Goal: Task Accomplishment & Management: Manage account settings

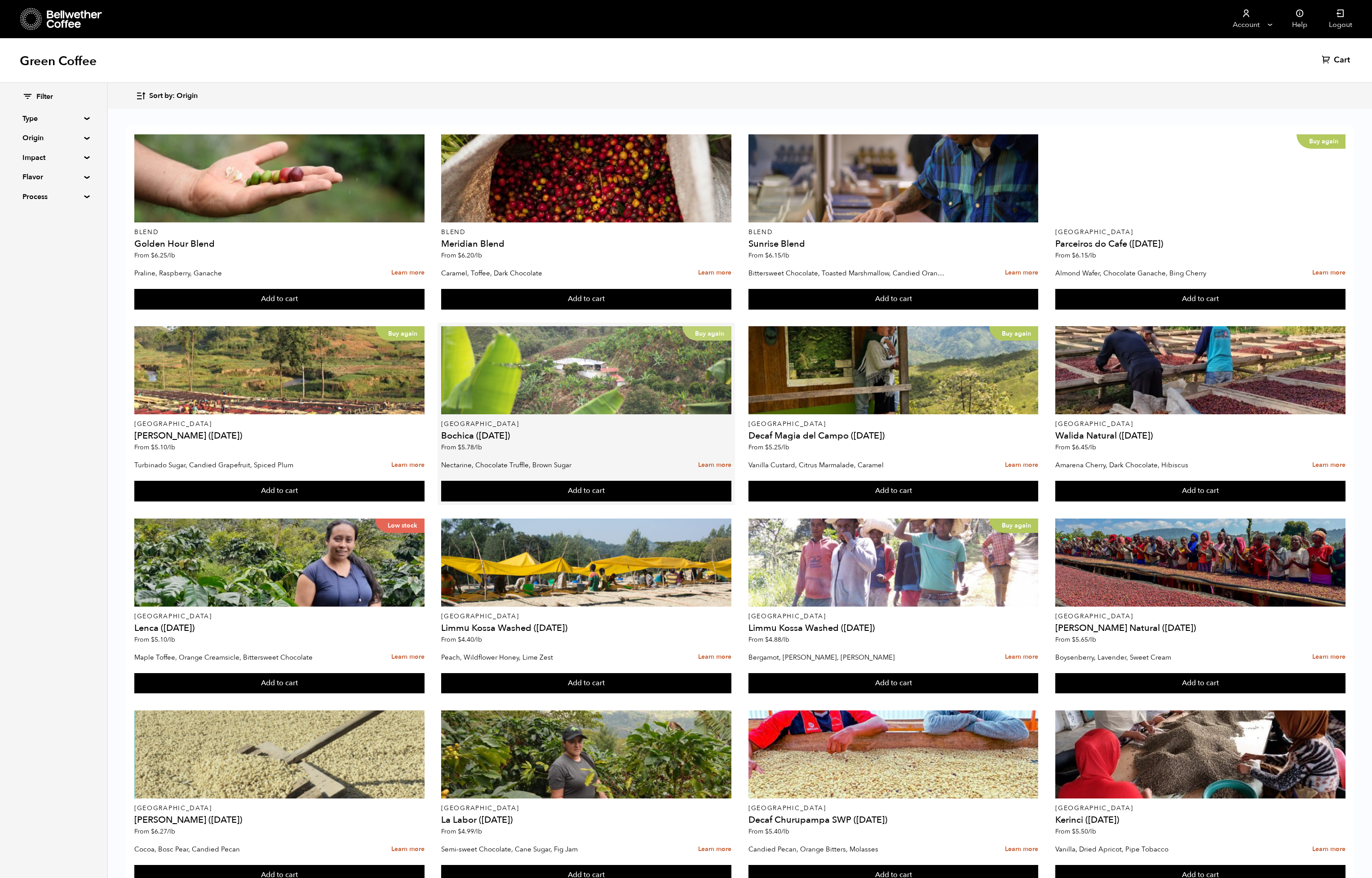
scroll to position [90, 0]
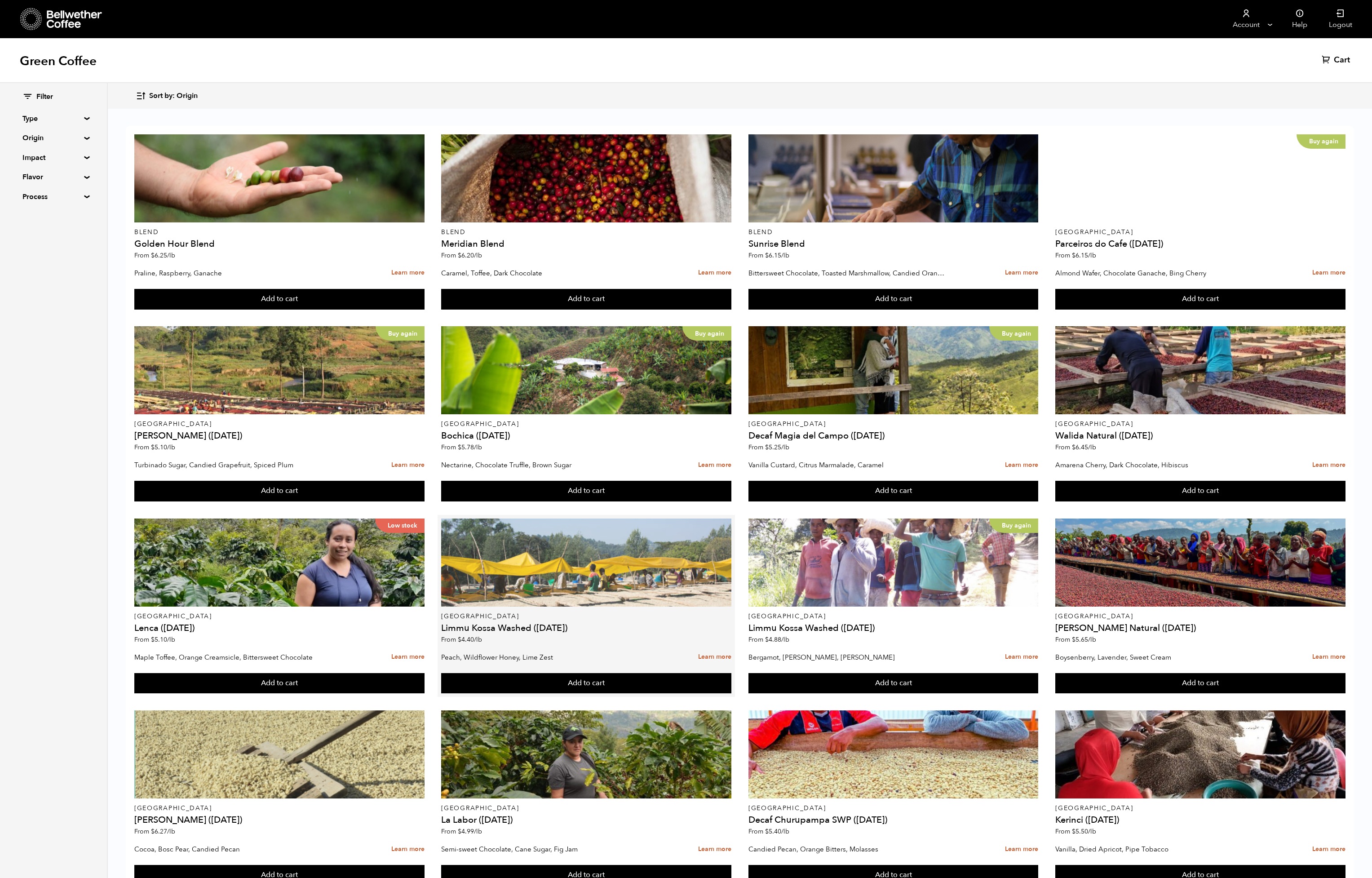
click at [533, 519] on div at bounding box center [586, 563] width 290 height 88
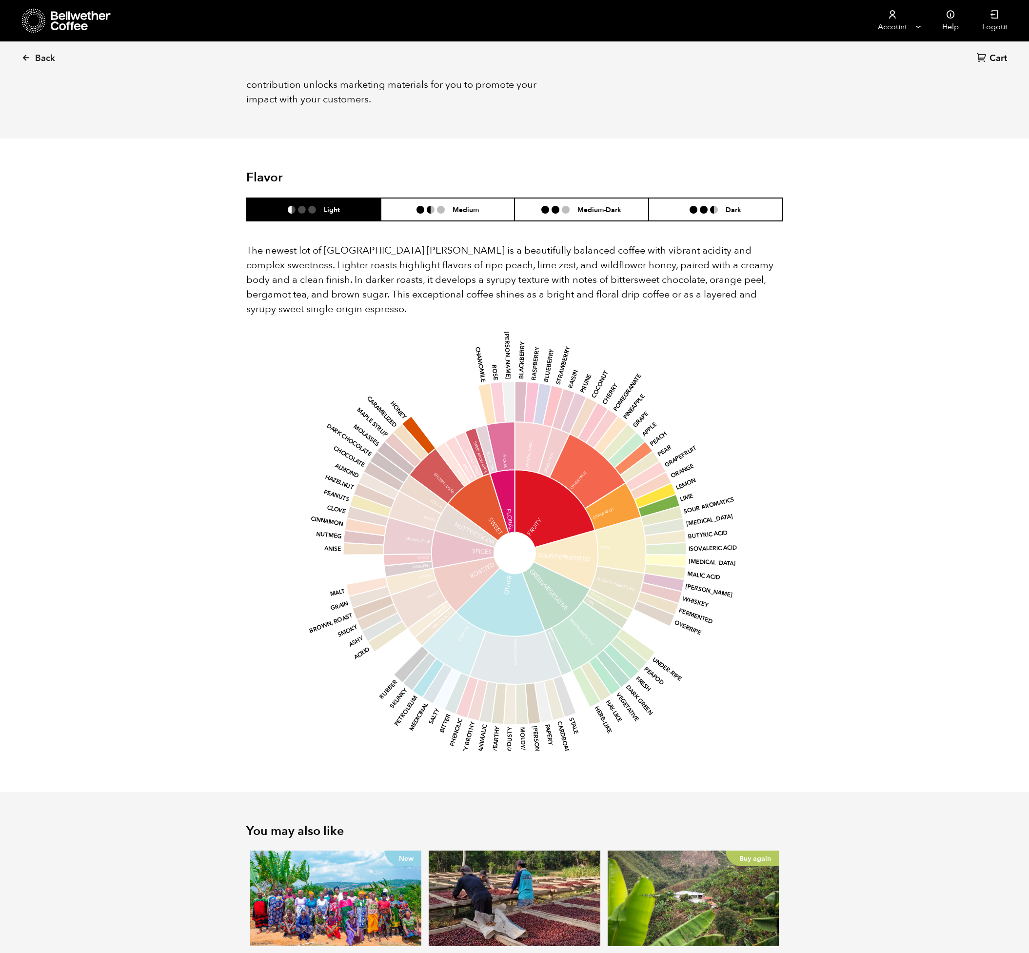
scroll to position [683, 0]
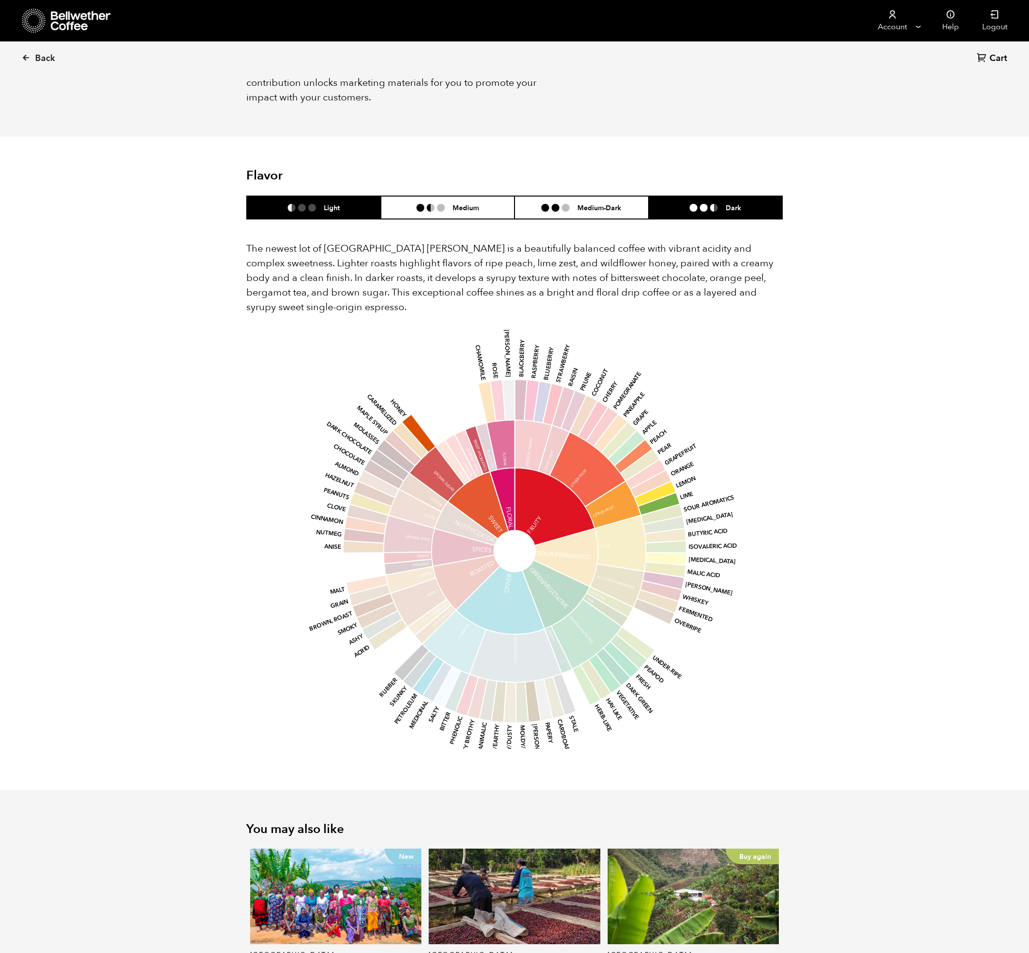
click at [719, 204] on ul at bounding box center [707, 208] width 36 height 8
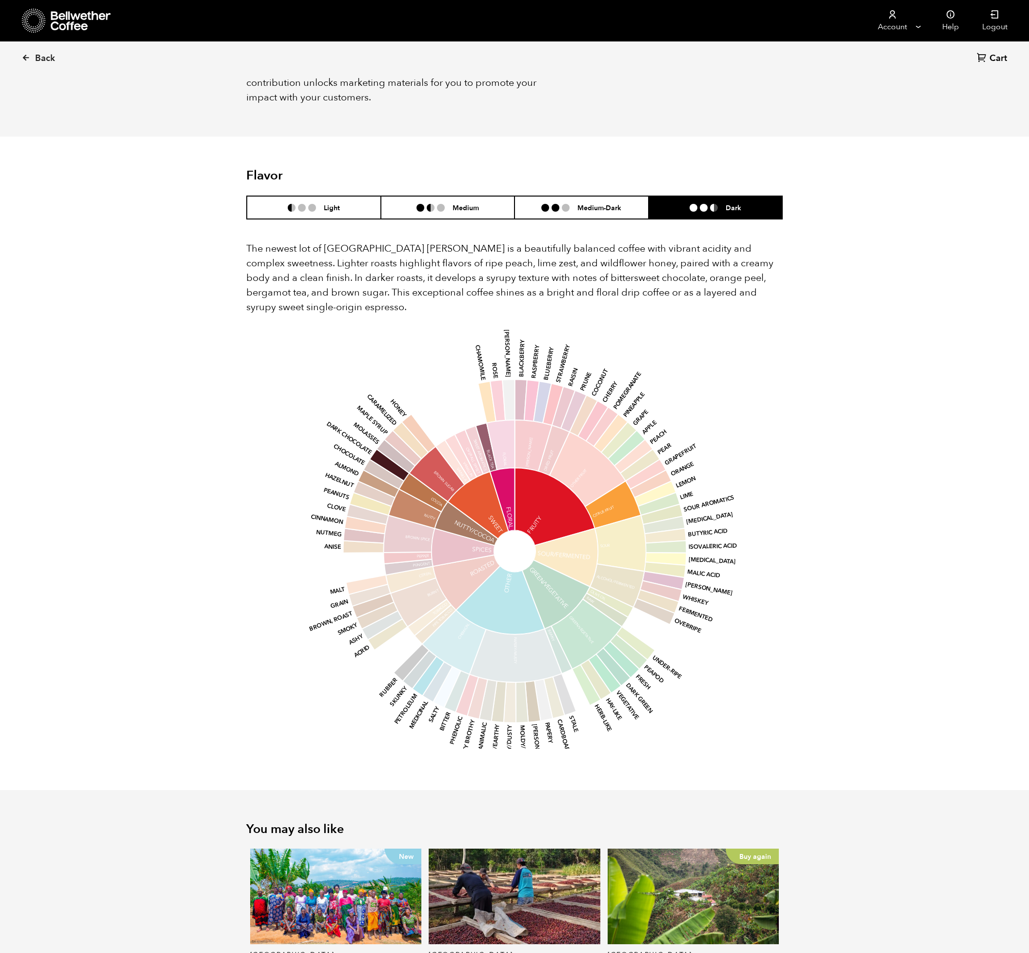
click at [357, 262] on p "The newest lot of Ethiopia Limmu Kossa is a beautifully balanced coffee with vi…" at bounding box center [514, 277] width 536 height 73
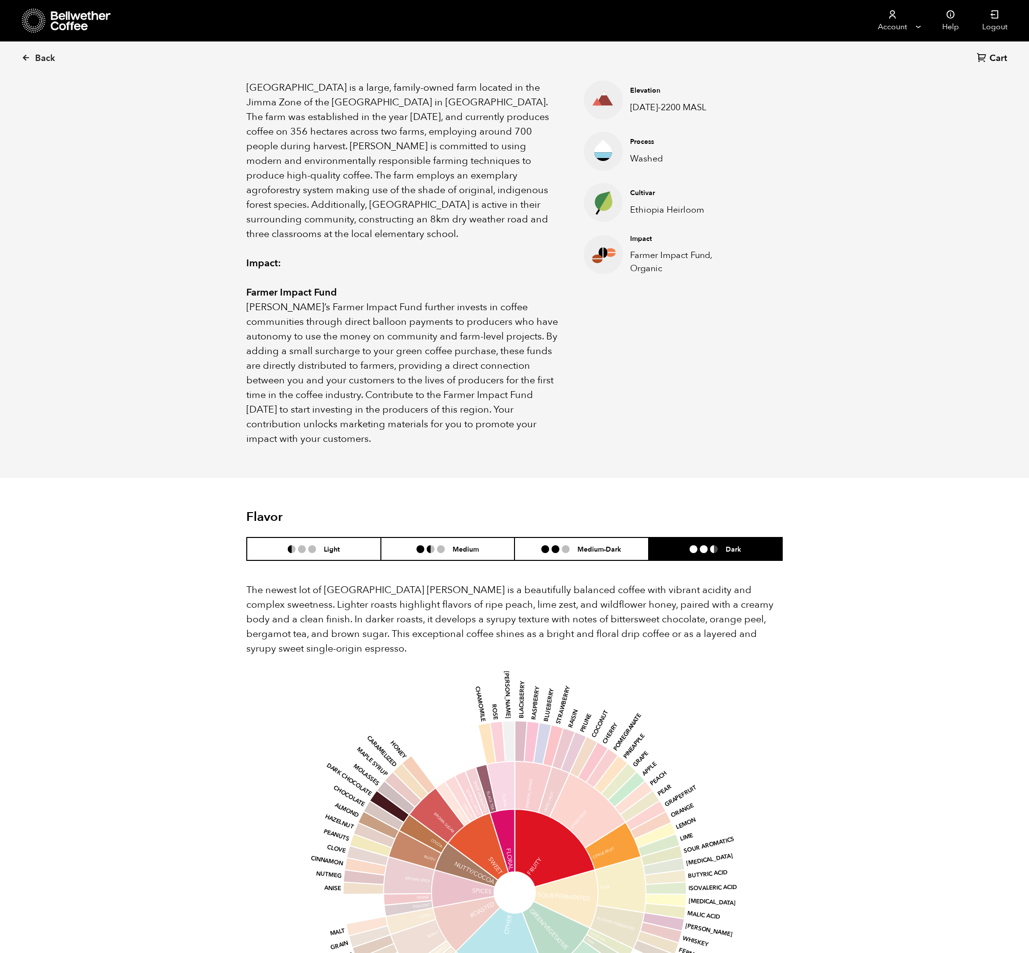
scroll to position [0, 0]
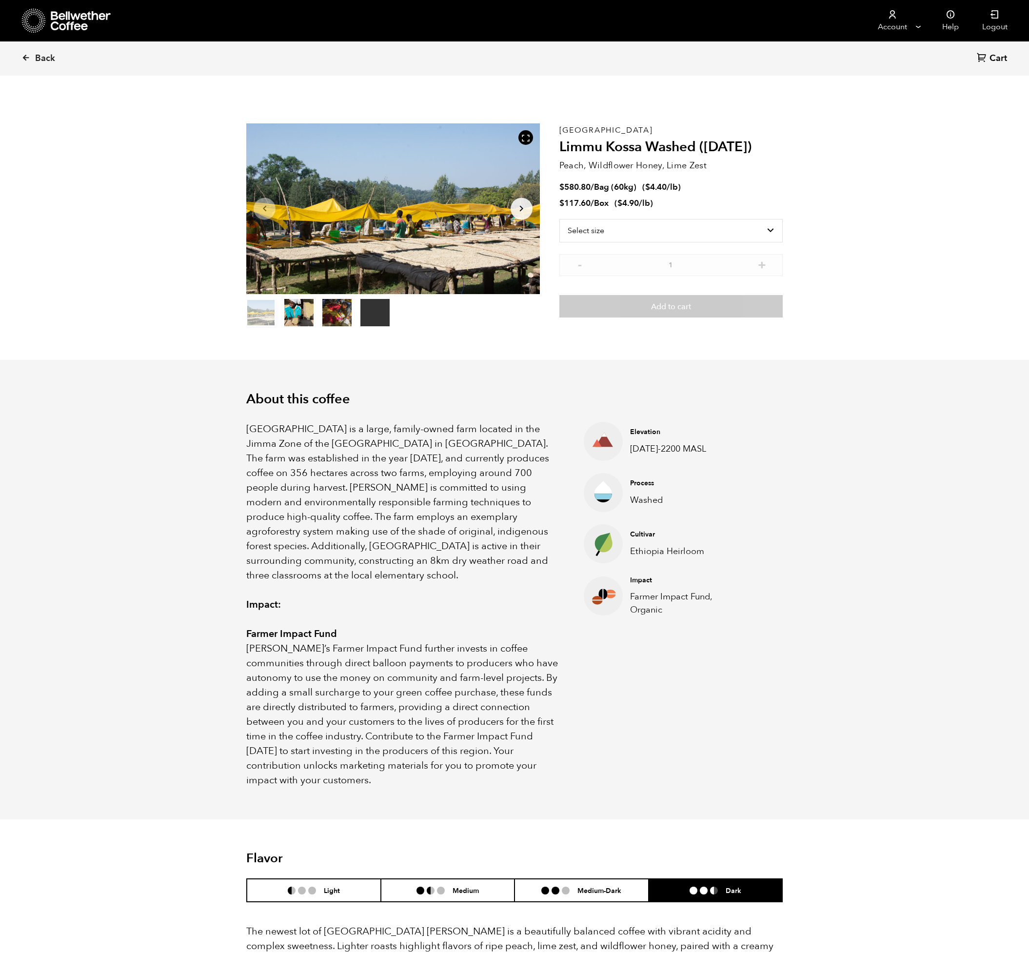
click at [589, 62] on div "Back Cart (0)" at bounding box center [514, 58] width 1029 height 34
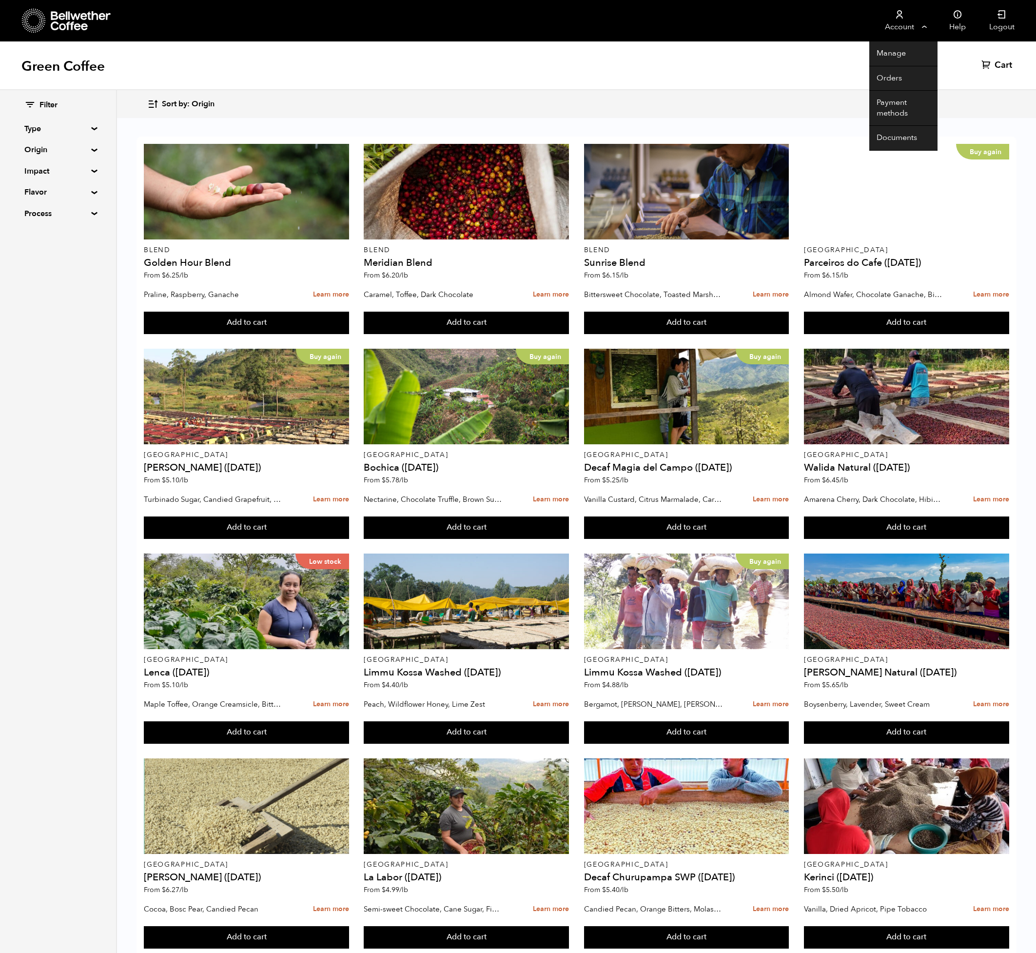
click at [900, 20] on link "Account" at bounding box center [899, 20] width 60 height 41
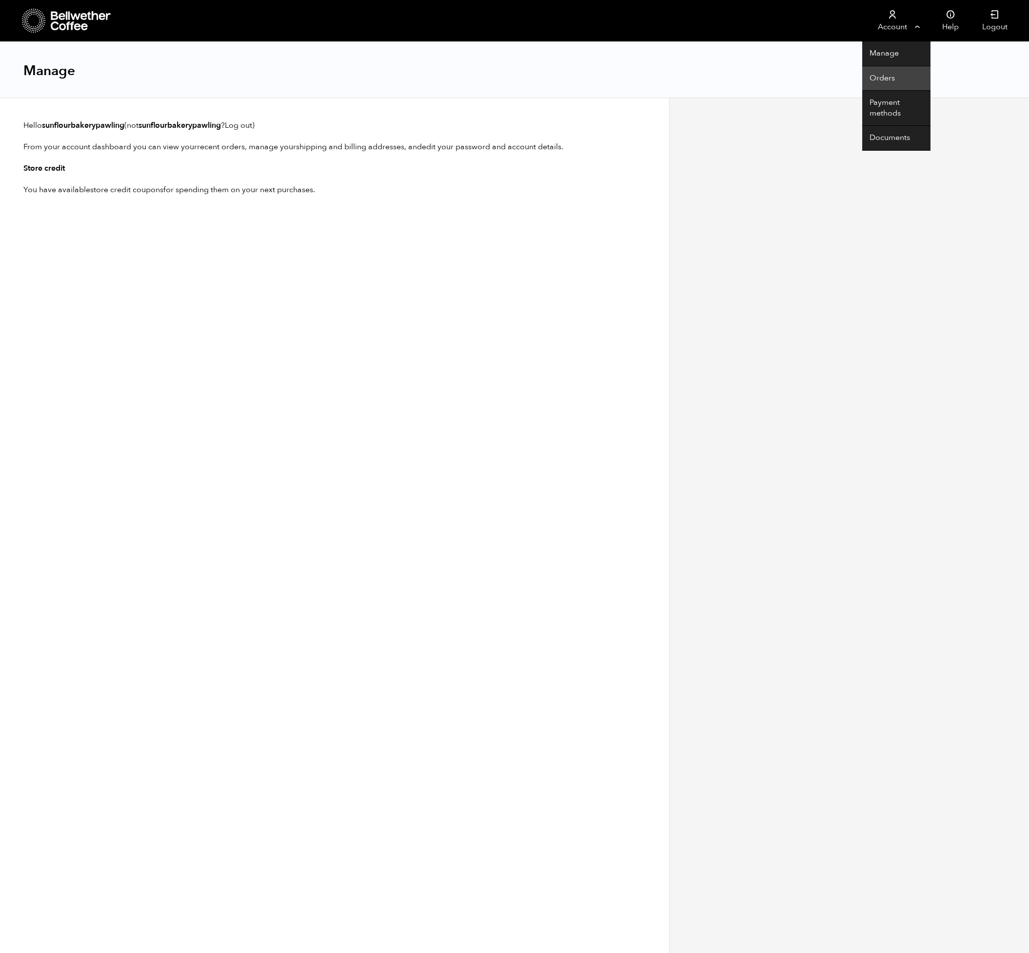
click at [890, 74] on link "Orders" at bounding box center [896, 78] width 68 height 25
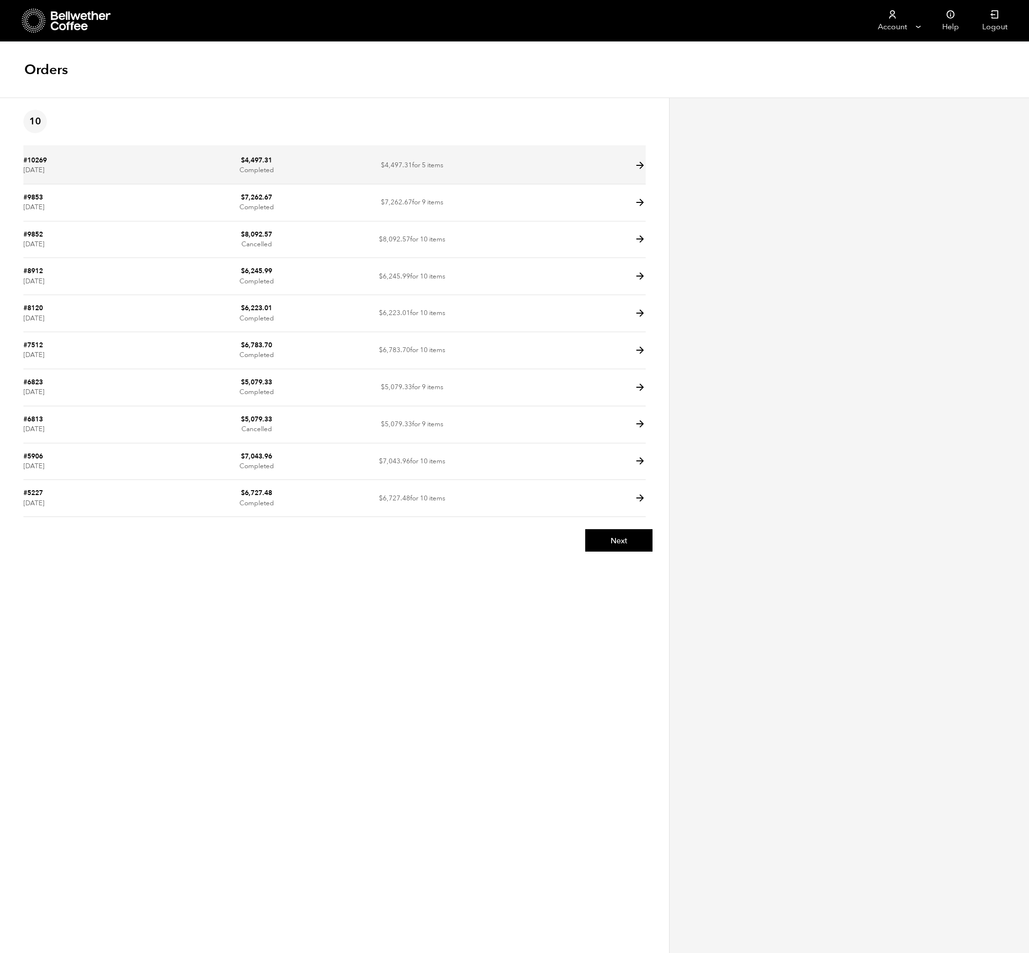
click at [192, 165] on td "$ 4,497.31 Completed" at bounding box center [257, 165] width 156 height 37
click at [639, 167] on icon at bounding box center [639, 165] width 11 height 11
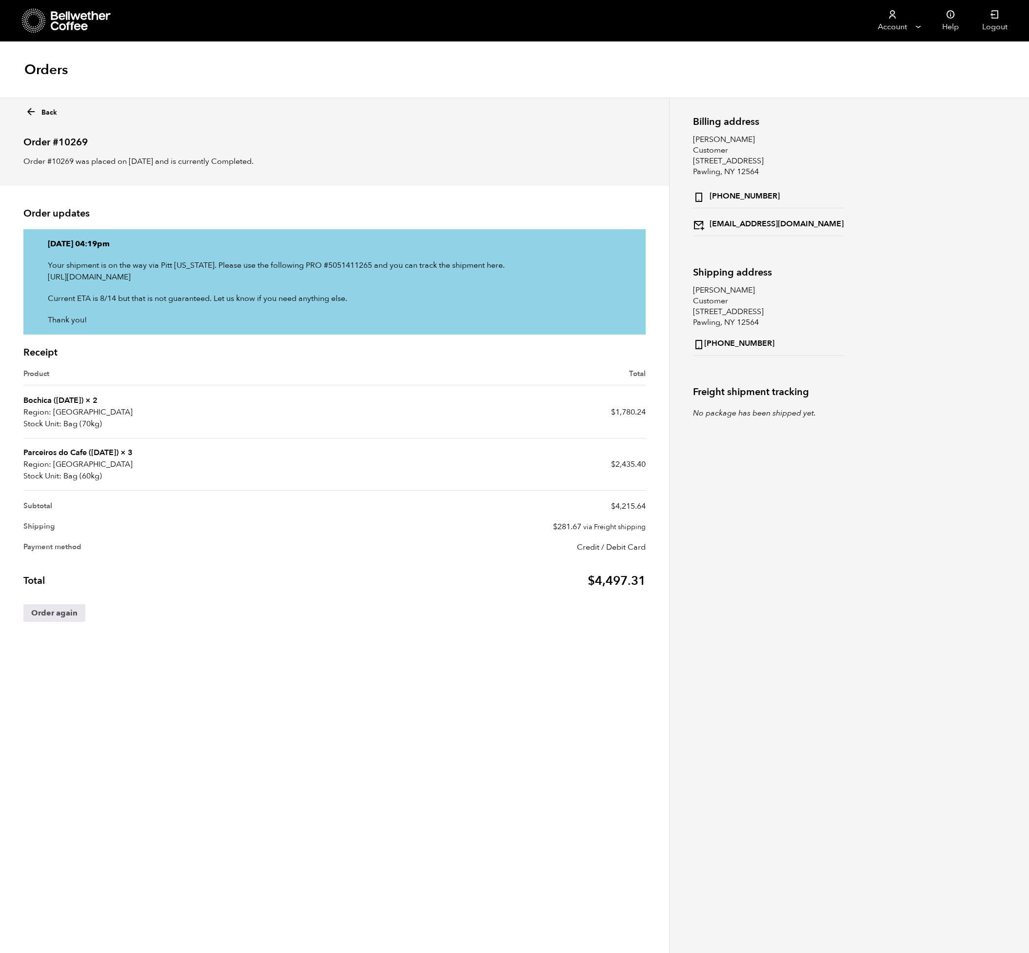
click at [45, 116] on link "Back" at bounding box center [41, 110] width 32 height 14
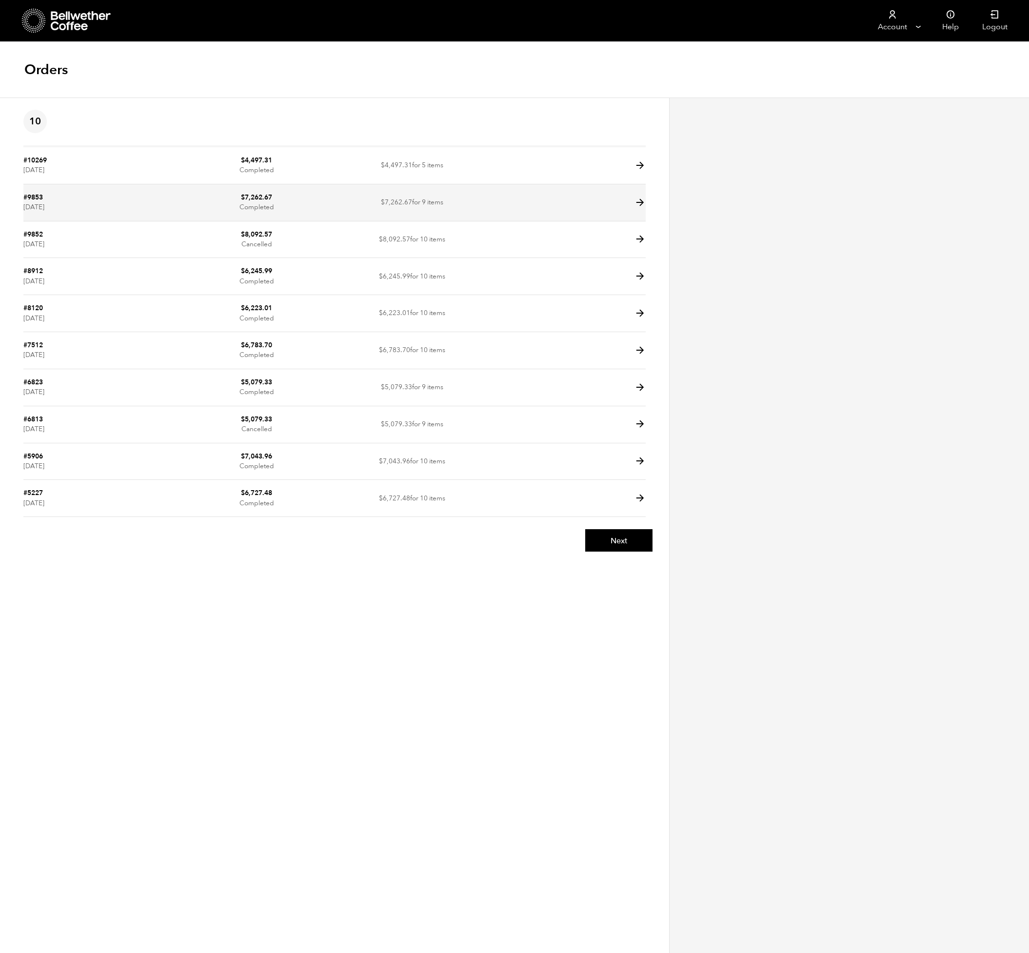
click at [348, 202] on td "$ 7,262.67 for 9 items" at bounding box center [412, 202] width 156 height 37
click at [638, 203] on icon at bounding box center [639, 202] width 11 height 11
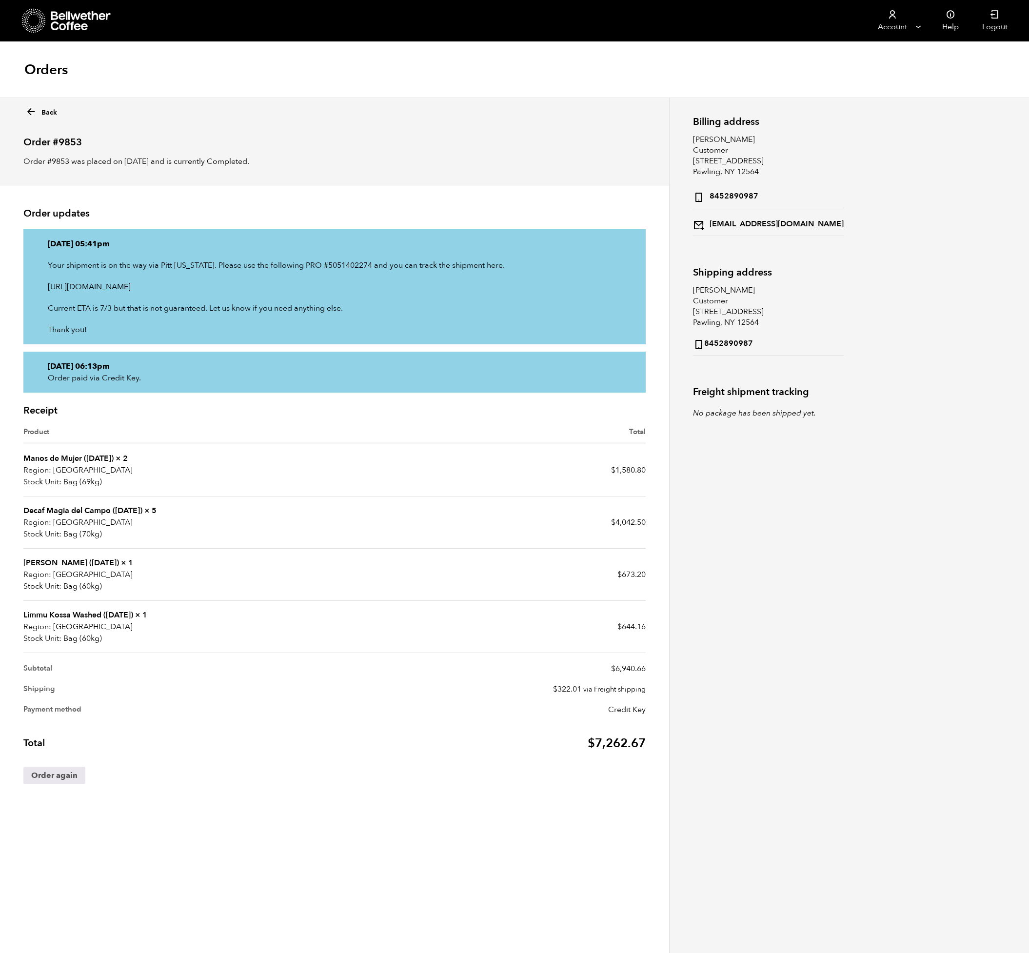
click at [73, 613] on link "Limmu Kossa Washed ([DATE])" at bounding box center [78, 614] width 110 height 11
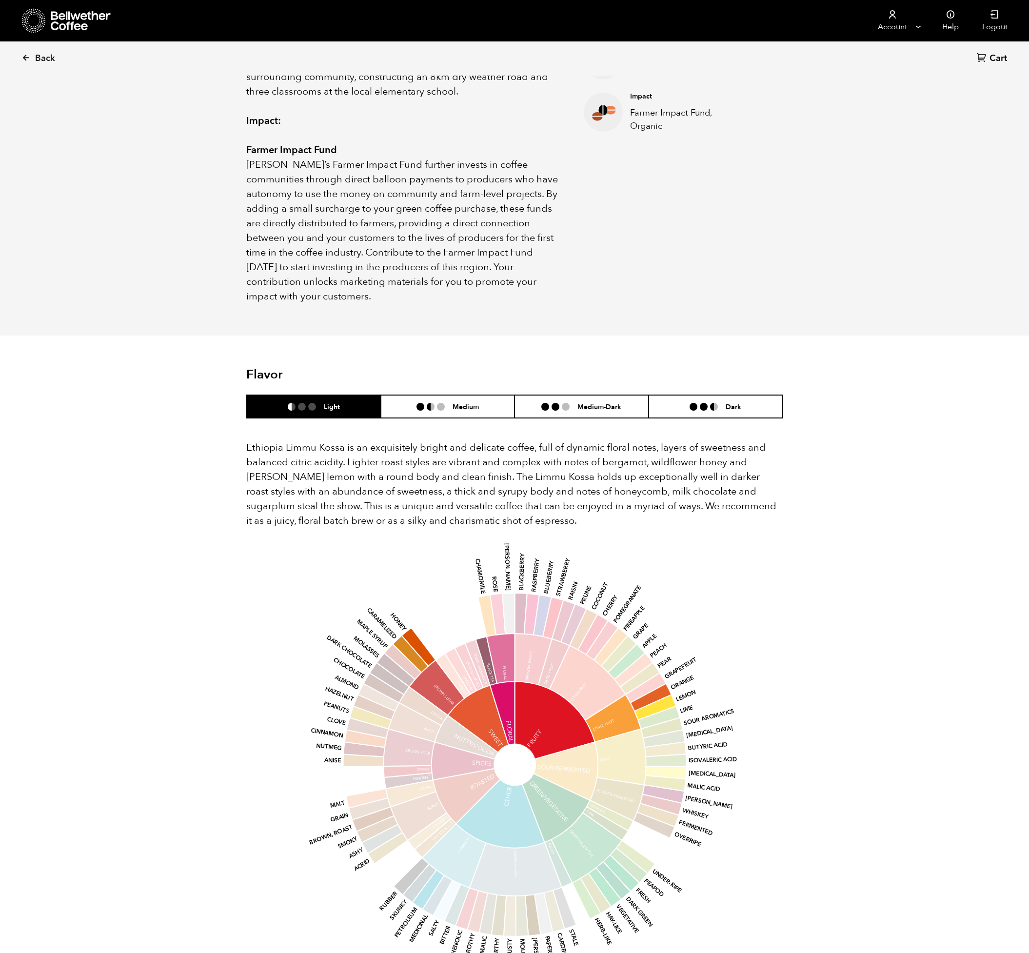
scroll to position [536, 0]
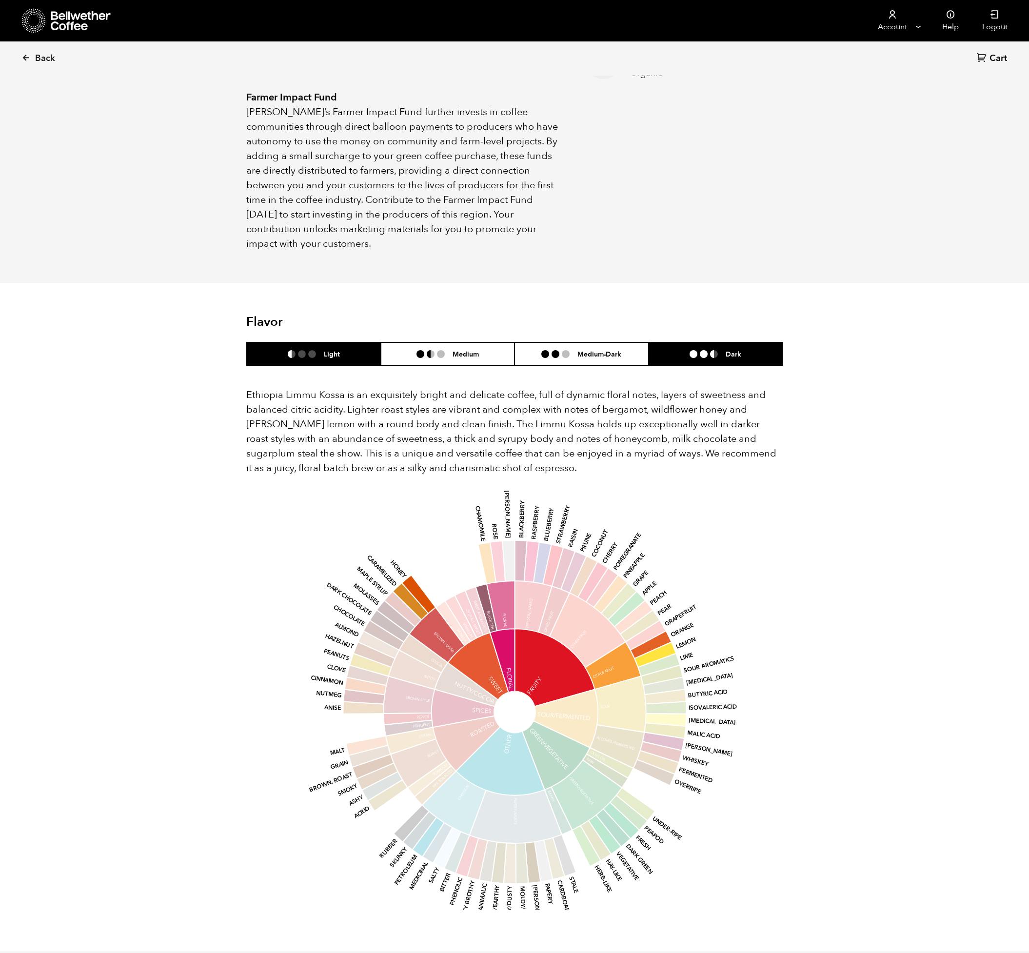
click at [758, 342] on li "Dark" at bounding box center [715, 353] width 134 height 23
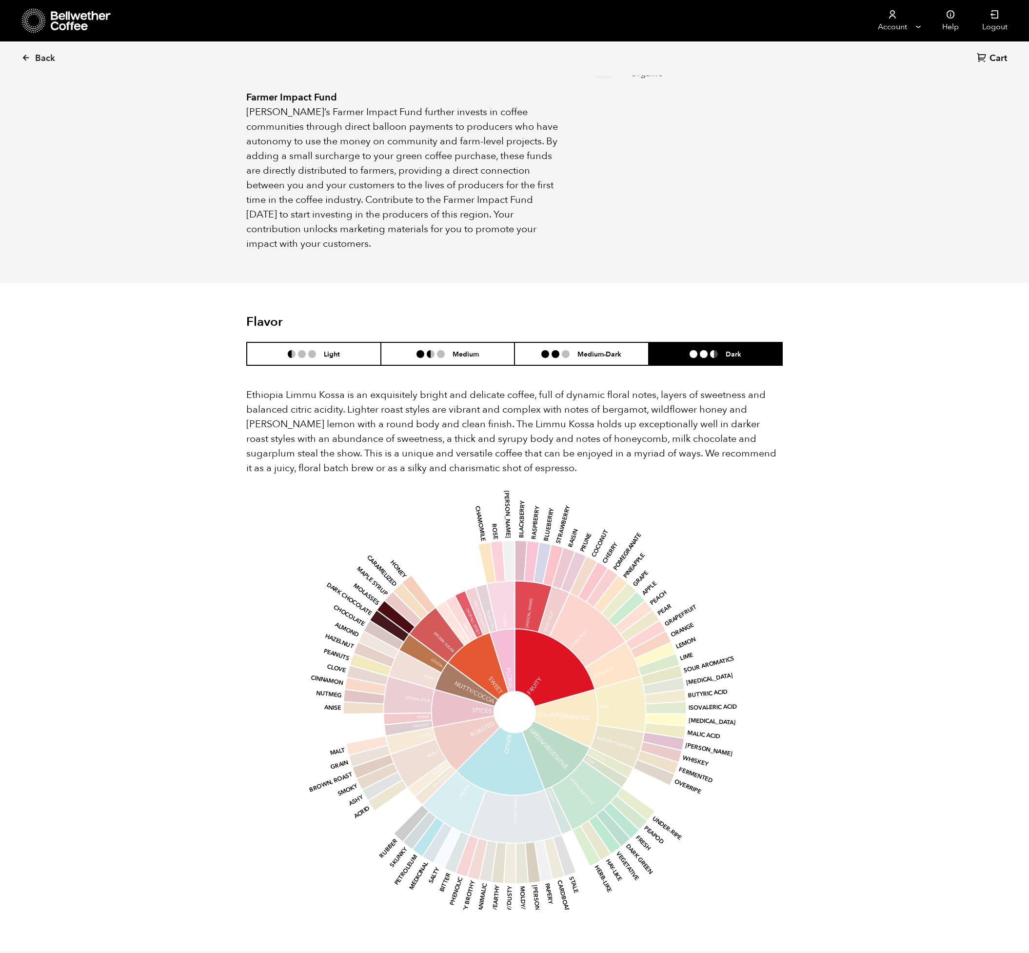
click at [912, 452] on div "Back Cart (0) Your browser does not support the video tag. Item 1 of 5 Your bro…" at bounding box center [514, 379] width 1029 height 1715
